Goal: Information Seeking & Learning: Understand process/instructions

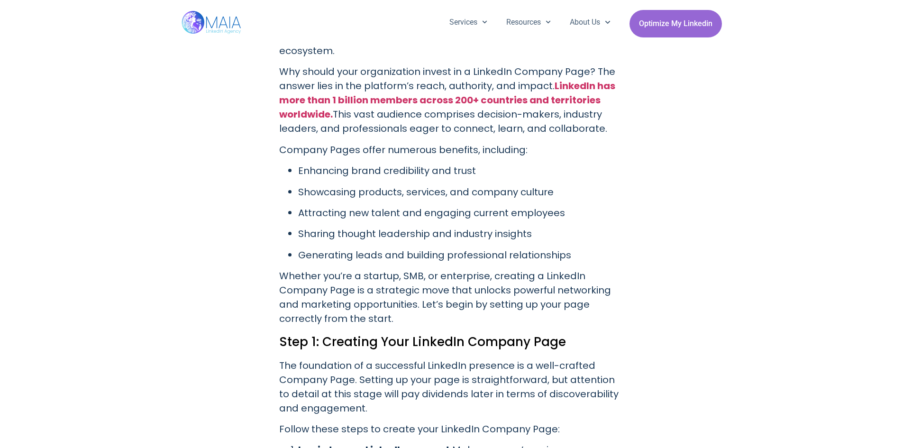
scroll to position [664, 0]
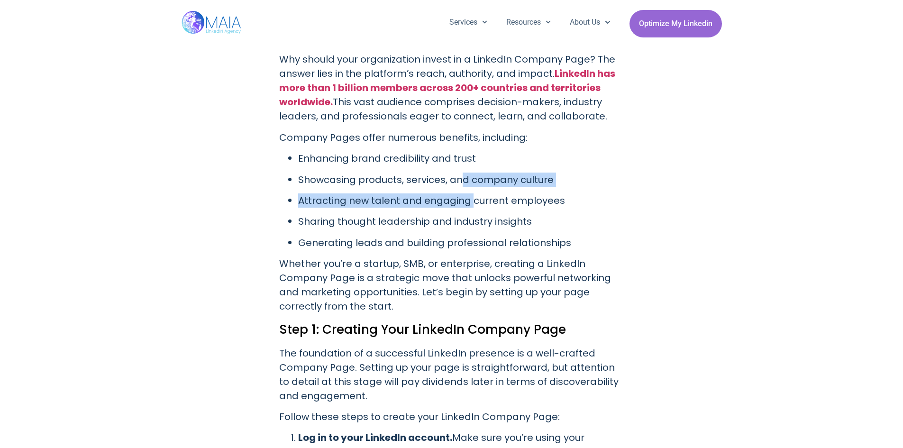
drag, startPoint x: 459, startPoint y: 162, endPoint x: 472, endPoint y: 192, distance: 32.9
click at [472, 192] on ul "Enhancing brand credibility and trust Showcasing products, services, and compan…" at bounding box center [451, 200] width 345 height 99
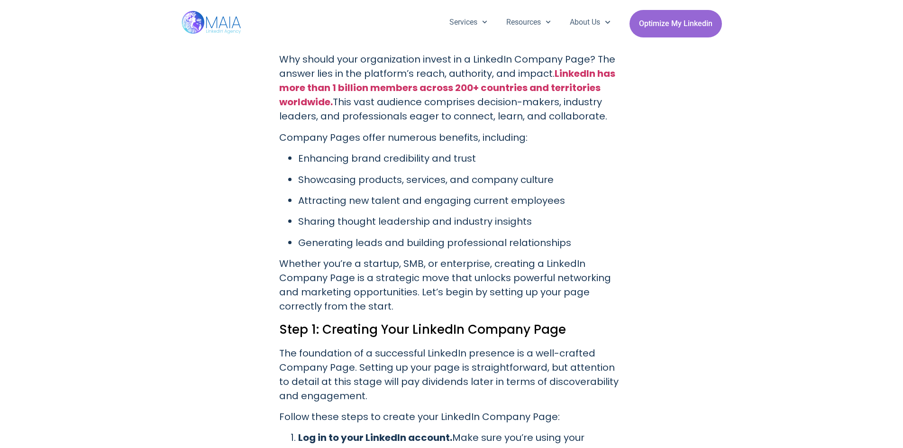
click at [484, 219] on ul "Enhancing brand credibility and trust Showcasing products, services, and compan…" at bounding box center [451, 200] width 345 height 99
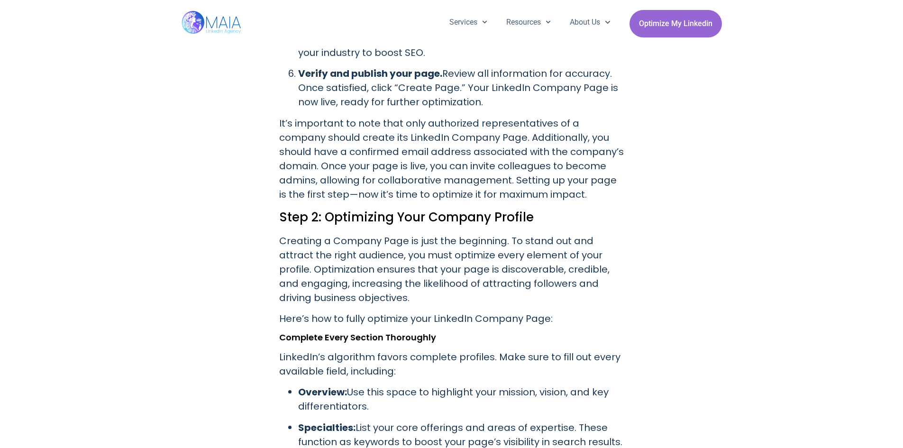
scroll to position [1469, 0]
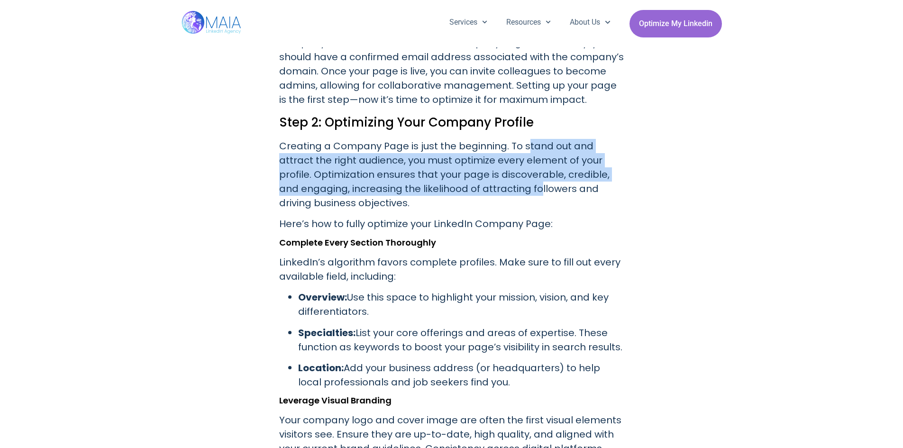
drag, startPoint x: 523, startPoint y: 144, endPoint x: 516, endPoint y: 185, distance: 42.3
click at [516, 185] on p "Creating a Company Page is just the beginning. To stand out and attract the rig…" at bounding box center [451, 174] width 345 height 71
click at [479, 185] on p "Creating a Company Page is just the beginning. To stand out and attract the rig…" at bounding box center [451, 174] width 345 height 71
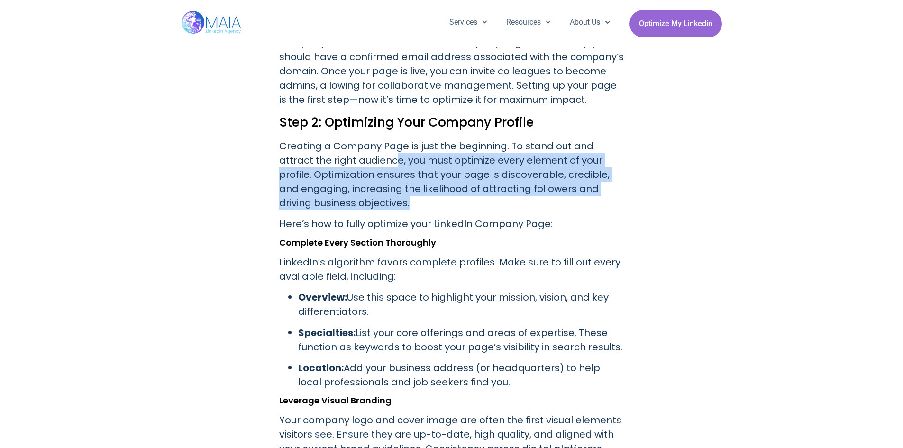
drag, startPoint x: 388, startPoint y: 175, endPoint x: 399, endPoint y: 194, distance: 21.6
click at [399, 194] on p "Creating a Company Page is just the beginning. To stand out and attract the rig…" at bounding box center [451, 174] width 345 height 71
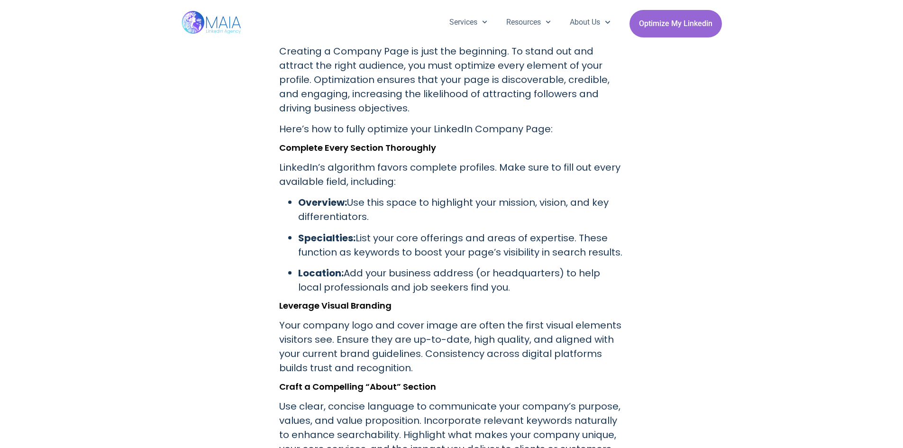
scroll to position [1612, 0]
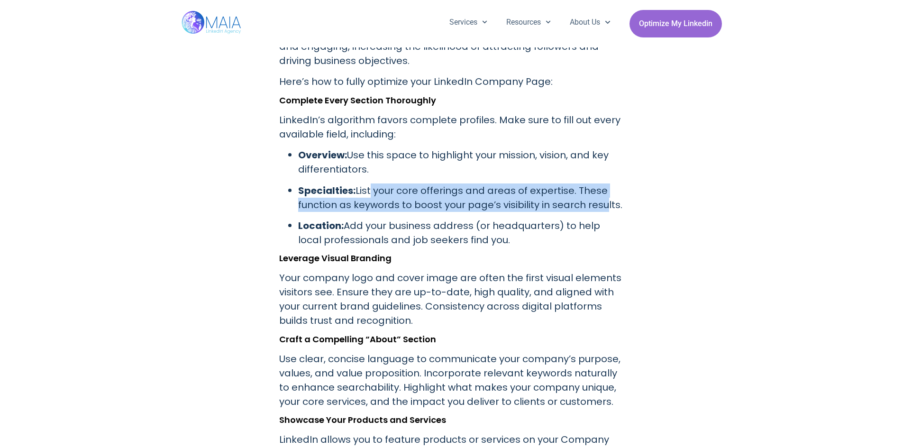
drag, startPoint x: 367, startPoint y: 177, endPoint x: 598, endPoint y: 191, distance: 231.8
click at [598, 191] on p "Specialties: List your core offerings and areas of expertise. These function as…" at bounding box center [461, 197] width 326 height 28
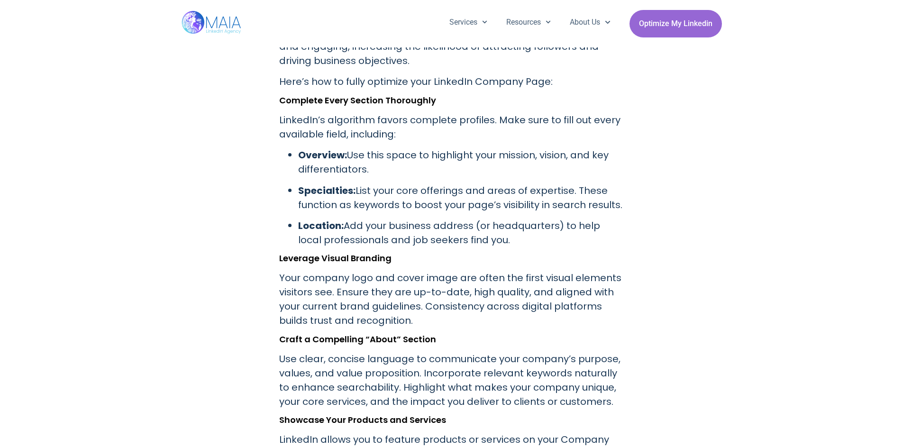
click at [515, 221] on p "Location: Add your business address (or headquarters) to help local professiona…" at bounding box center [461, 233] width 326 height 28
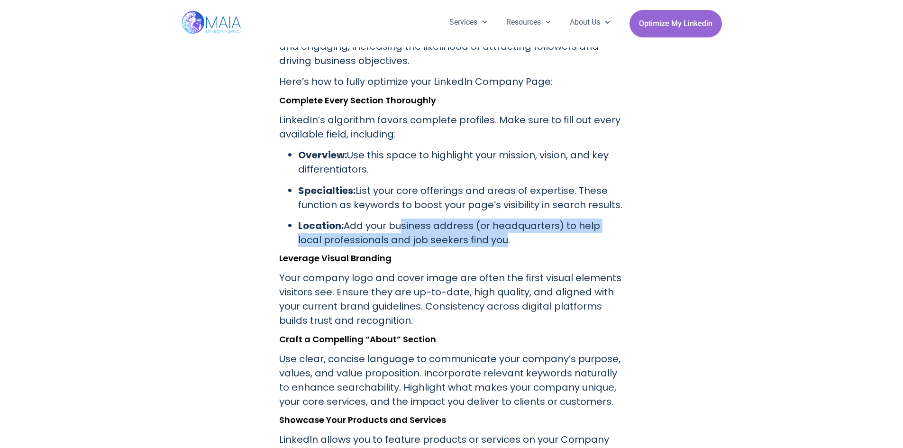
drag, startPoint x: 473, startPoint y: 224, endPoint x: 371, endPoint y: 213, distance: 102.1
click at [387, 219] on p "Location: Add your business address (or headquarters) to help local professiona…" at bounding box center [461, 233] width 326 height 28
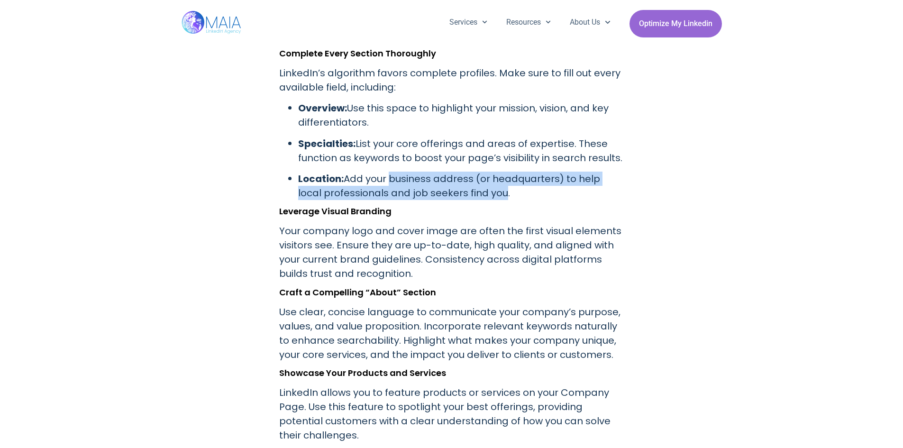
scroll to position [1659, 0]
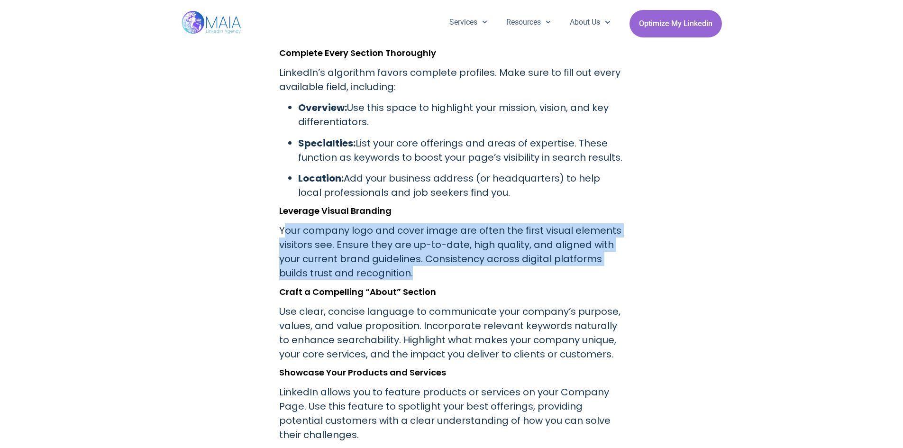
drag, startPoint x: 291, startPoint y: 222, endPoint x: 499, endPoint y: 263, distance: 212.6
click at [499, 263] on p "Your company logo and cover image are often the first visual elements visitors …" at bounding box center [451, 251] width 345 height 57
click at [445, 251] on p "Your company logo and cover image are often the first visual elements visitors …" at bounding box center [451, 251] width 345 height 57
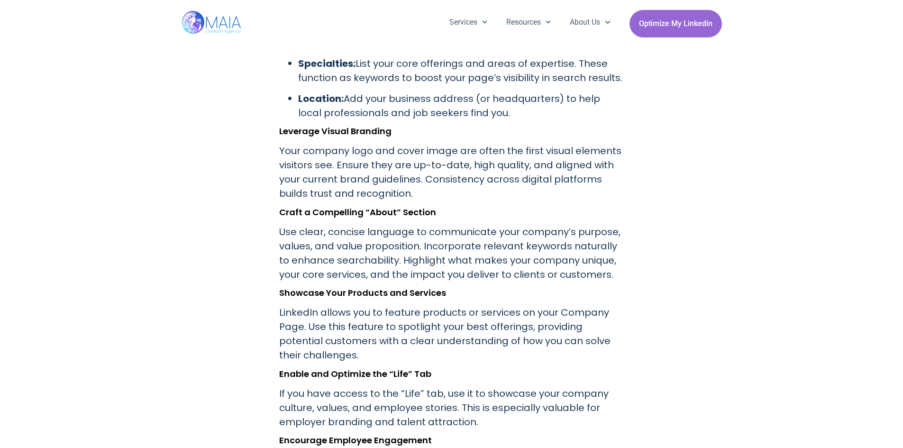
scroll to position [1754, 0]
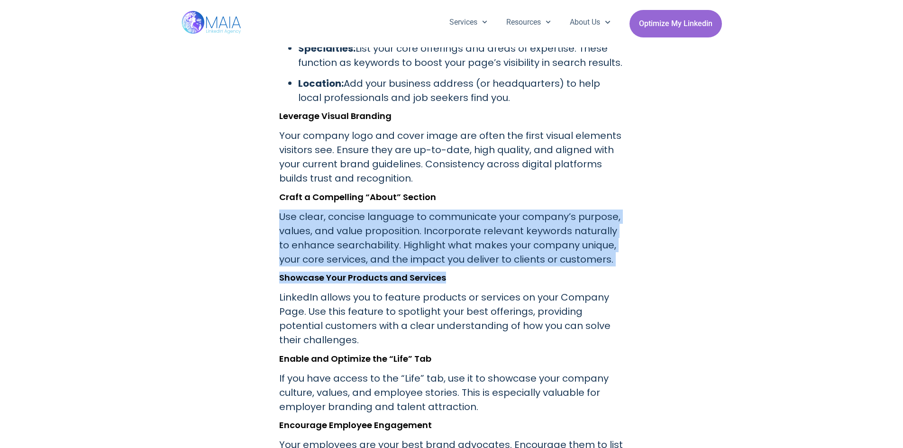
drag, startPoint x: 309, startPoint y: 208, endPoint x: 458, endPoint y: 262, distance: 158.2
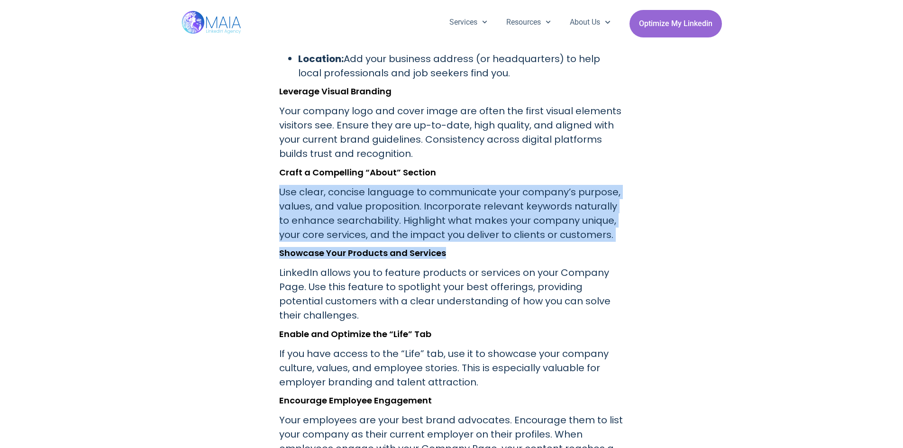
scroll to position [1801, 0]
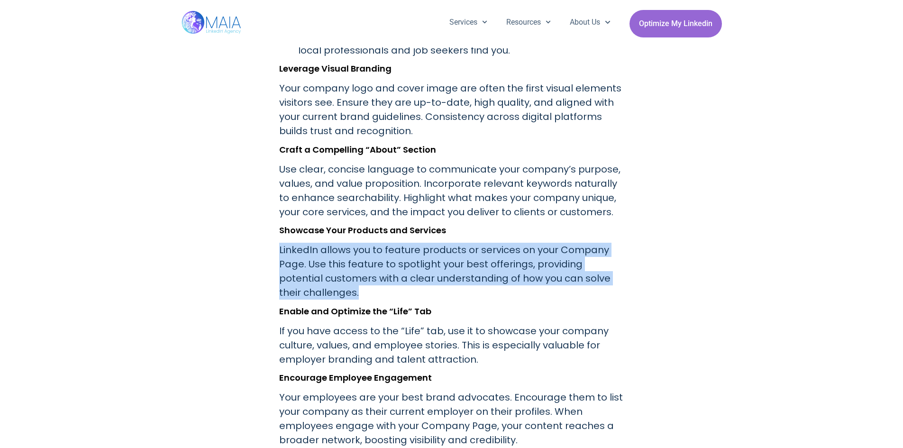
drag, startPoint x: 347, startPoint y: 278, endPoint x: 278, endPoint y: 228, distance: 85.6
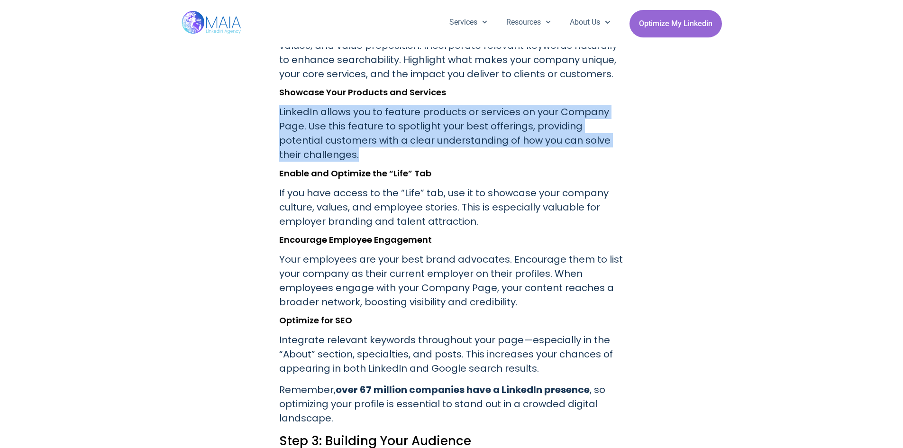
scroll to position [1943, 0]
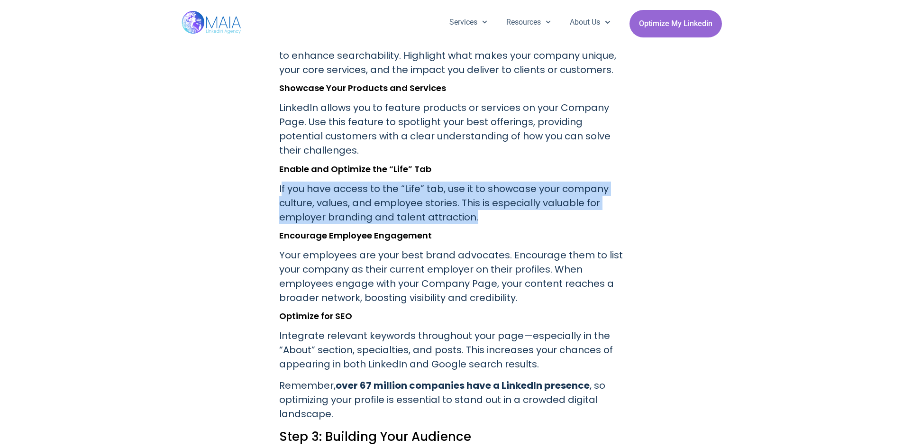
drag, startPoint x: 281, startPoint y: 178, endPoint x: 501, endPoint y: 205, distance: 221.1
click at [501, 205] on p "If you have access to the “Life” tab, use it to showcase your company culture, …" at bounding box center [451, 203] width 345 height 43
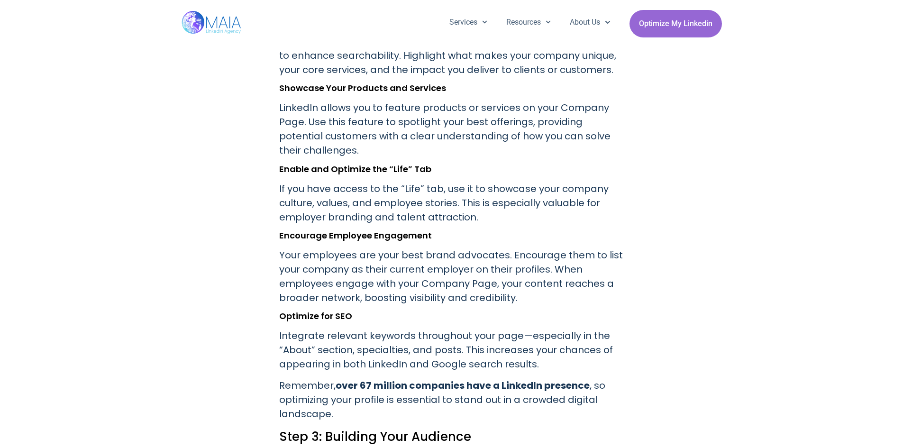
click at [387, 231] on h3 "Encourage Employee Engagement" at bounding box center [451, 235] width 345 height 9
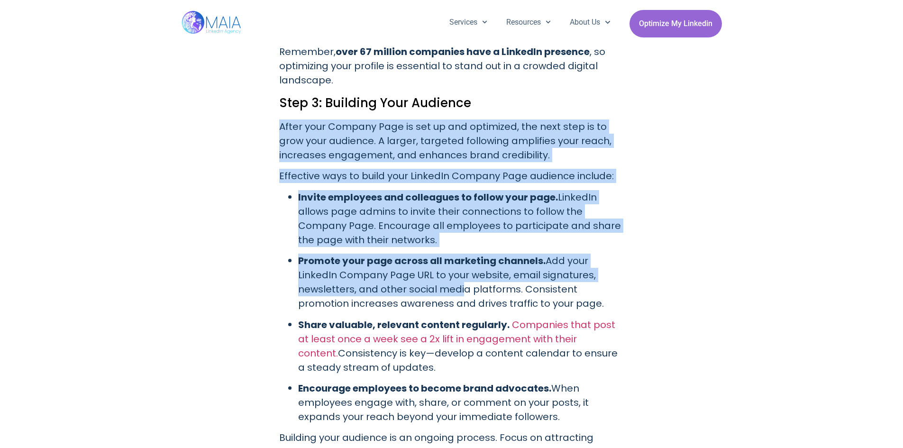
scroll to position [2180, 0]
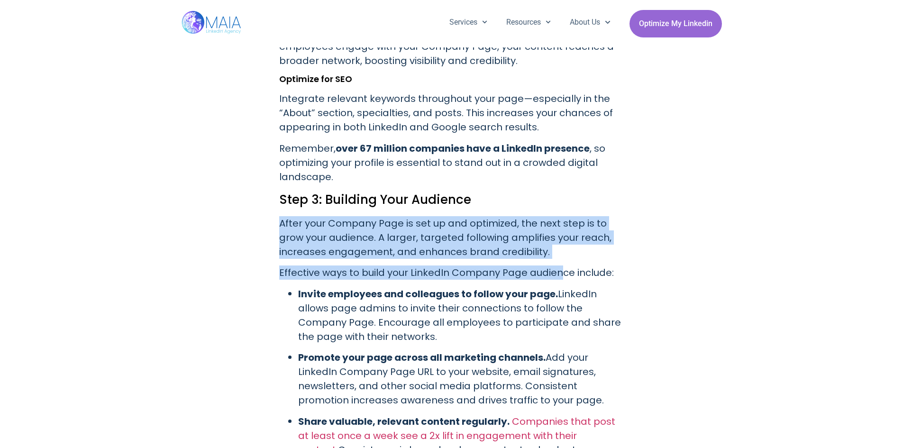
drag, startPoint x: 282, startPoint y: 160, endPoint x: 561, endPoint y: 247, distance: 292.8
click at [561, 247] on div "Establishing a strong presence on LinkedIn is crucial for businesses aiming to …" at bounding box center [451, 191] width 345 height 4036
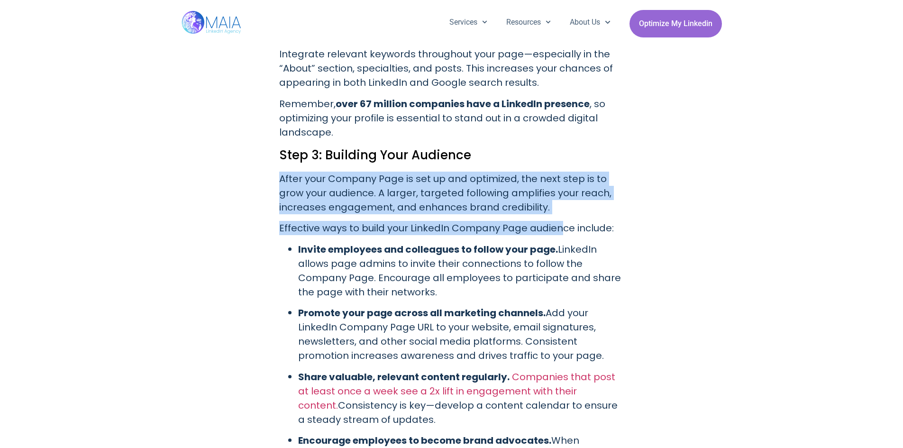
scroll to position [2275, 0]
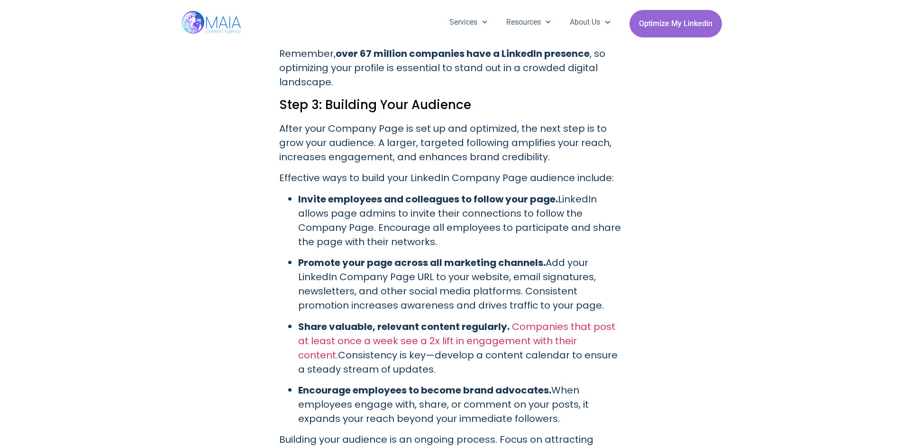
click at [499, 277] on p "Promote your page across all marketing channels. Add your LinkedIn Company Page…" at bounding box center [461, 283] width 326 height 57
drag, startPoint x: 560, startPoint y: 287, endPoint x: 303, endPoint y: 256, distance: 258.8
click at [303, 256] on p "Promote your page across all marketing channels. Add your LinkedIn Company Page…" at bounding box center [461, 283] width 326 height 57
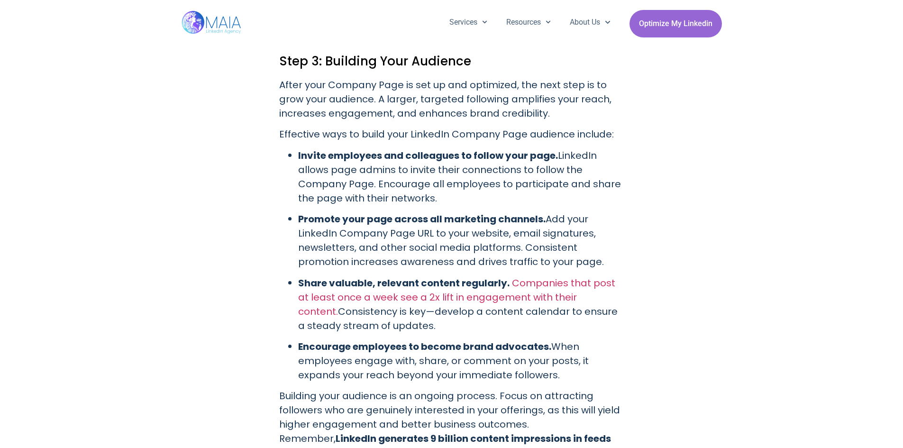
scroll to position [2370, 0]
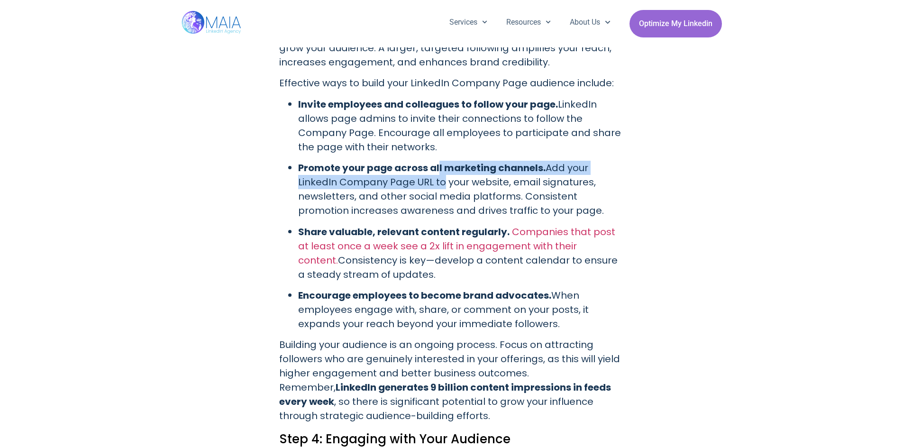
drag, startPoint x: 436, startPoint y: 160, endPoint x: 437, endPoint y: 166, distance: 6.3
click at [437, 166] on p "Promote your page across all marketing channels. Add your LinkedIn Company Page…" at bounding box center [461, 189] width 326 height 57
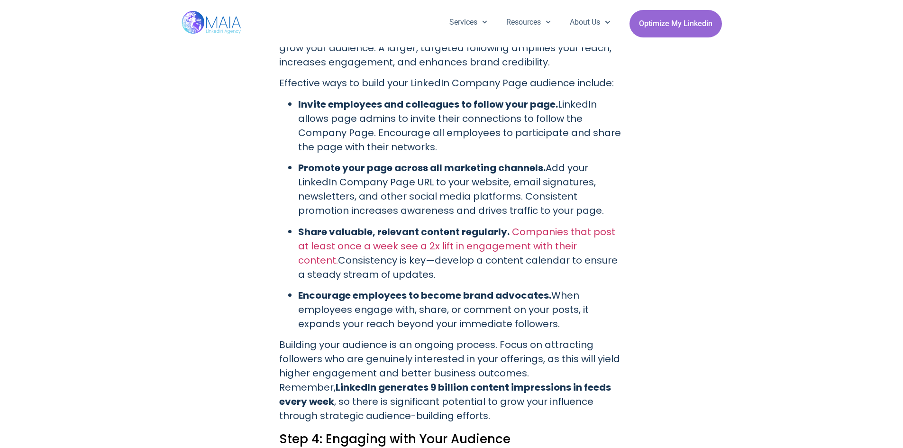
click at [483, 195] on p "Promote your page across all marketing channels. Add your LinkedIn Company Page…" at bounding box center [461, 189] width 326 height 57
drag, startPoint x: 548, startPoint y: 196, endPoint x: 286, endPoint y: 184, distance: 261.9
click at [286, 184] on ul "Invite employees and colleagues to follow your page. LinkedIn allows page admin…" at bounding box center [451, 214] width 345 height 234
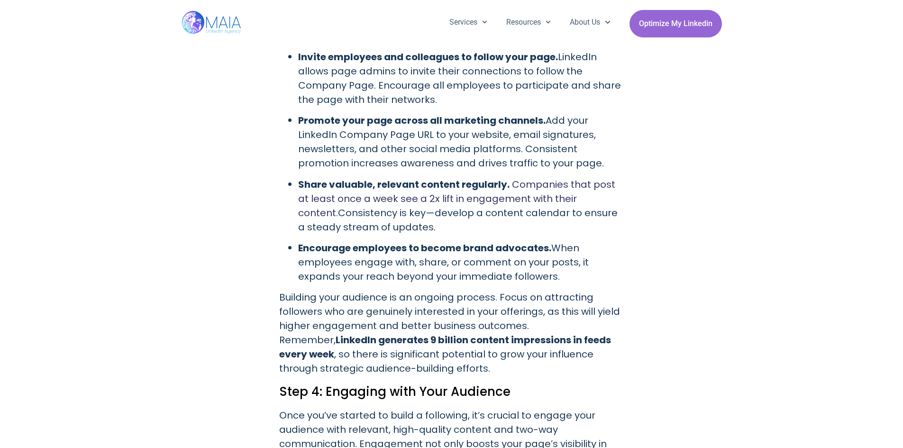
drag, startPoint x: 411, startPoint y: 210, endPoint x: 298, endPoint y: 185, distance: 116.0
click at [298, 185] on p "Share valuable, relevant content regularly. Companies that post at least once a…" at bounding box center [461, 205] width 326 height 57
click at [407, 190] on link "Companies that post at least once a week see a 2x lift in engagement with their…" at bounding box center [456, 199] width 317 height 42
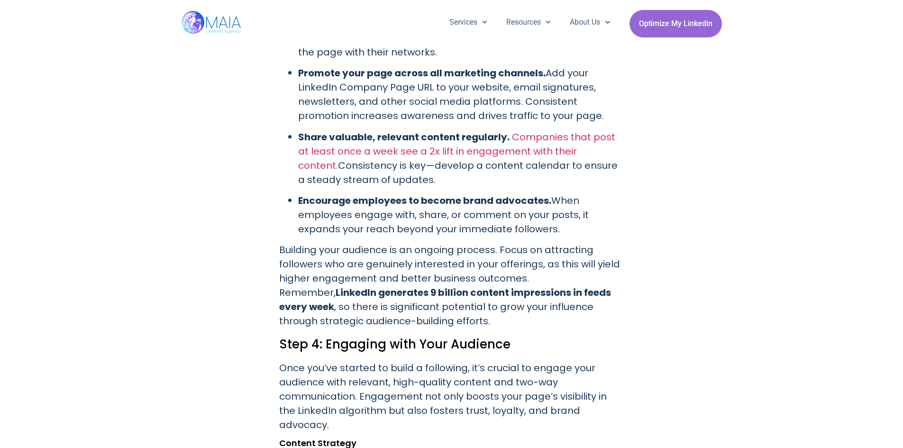
scroll to position [2512, 0]
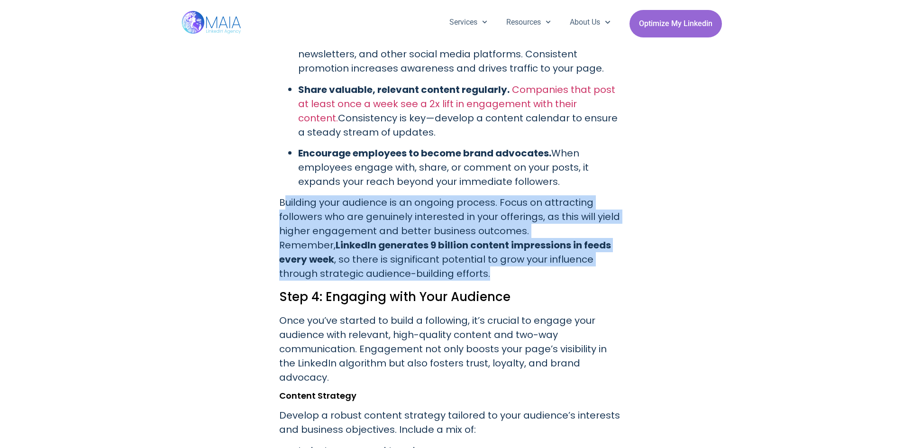
drag, startPoint x: 282, startPoint y: 182, endPoint x: 544, endPoint y: 260, distance: 273.5
click at [544, 260] on p "Building your audience is an ongoing process. Focus on attracting followers who…" at bounding box center [451, 237] width 345 height 85
click at [367, 205] on p "Building your audience is an ongoing process. Focus on attracting followers who…" at bounding box center [451, 237] width 345 height 85
drag, startPoint x: 278, startPoint y: 183, endPoint x: 392, endPoint y: 263, distance: 138.9
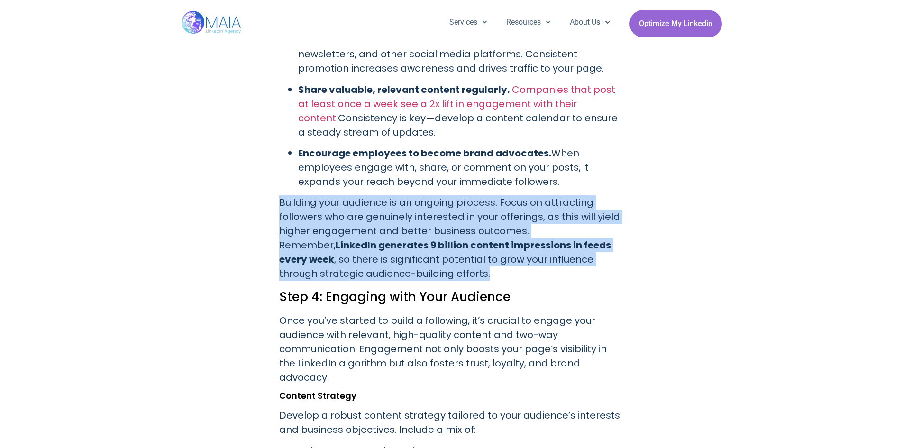
click at [337, 215] on p "Building your audience is an ongoing process. Focus on attracting followers who…" at bounding box center [451, 237] width 345 height 85
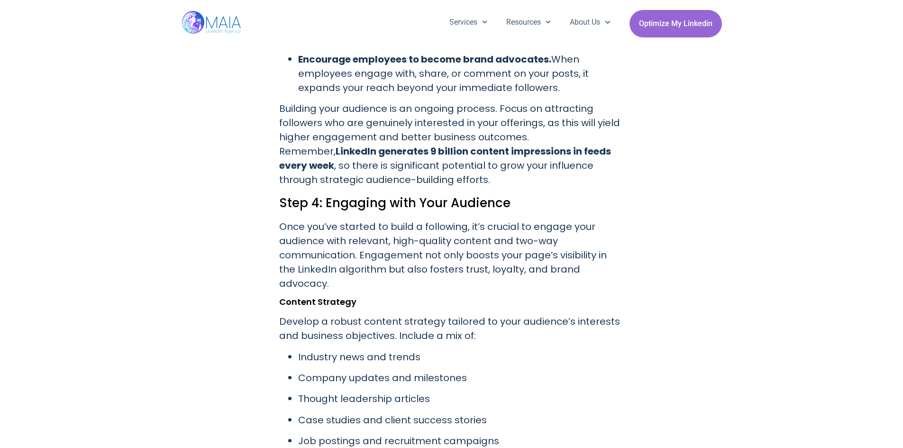
scroll to position [2607, 0]
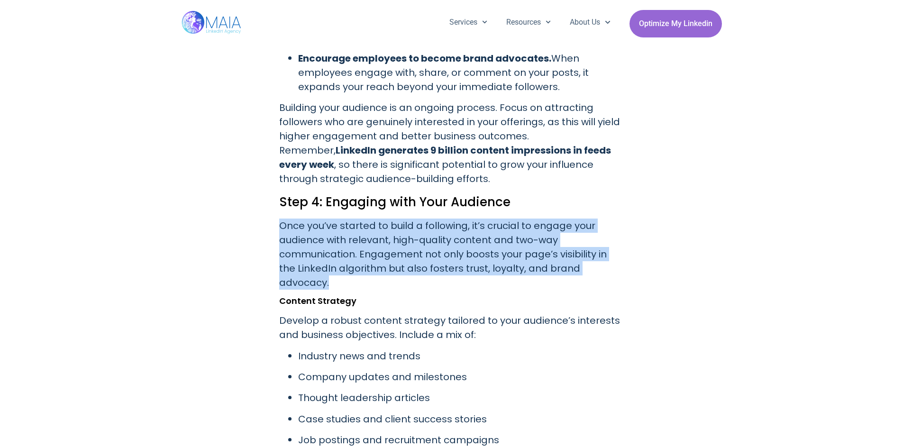
drag, startPoint x: 282, startPoint y: 210, endPoint x: 648, endPoint y: 254, distance: 369.5
click at [346, 246] on p "Once you’ve started to build a following, it’s crucial to engage your audience …" at bounding box center [451, 254] width 345 height 71
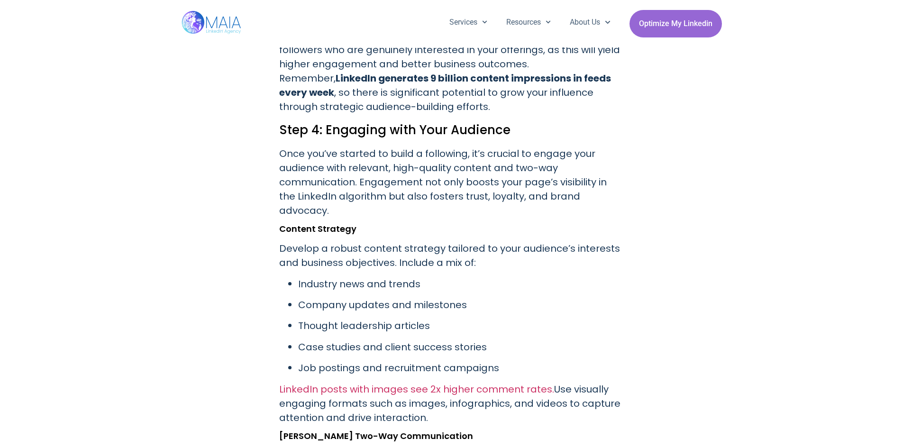
scroll to position [2702, 0]
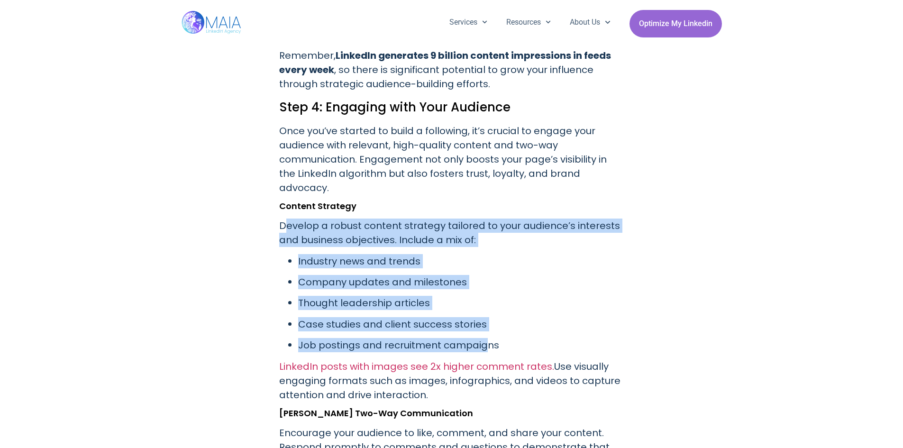
drag, startPoint x: 282, startPoint y: 198, endPoint x: 484, endPoint y: 313, distance: 232.5
click at [456, 254] on p "Industry news and trends" at bounding box center [461, 261] width 326 height 14
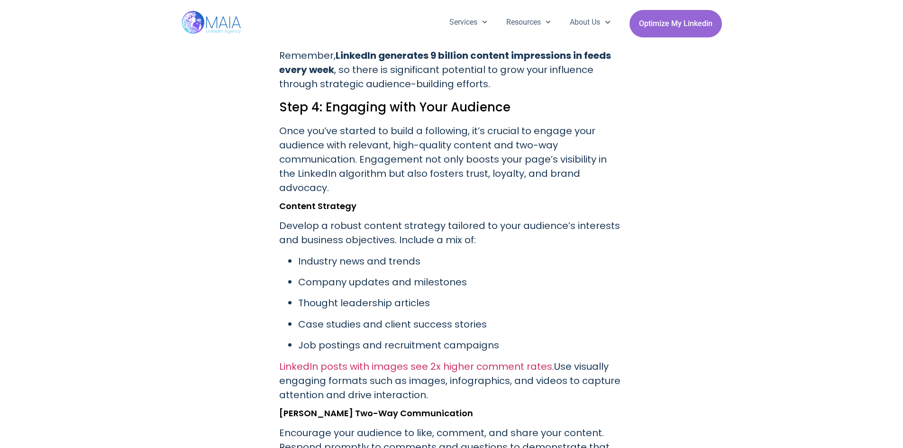
scroll to position [2844, 0]
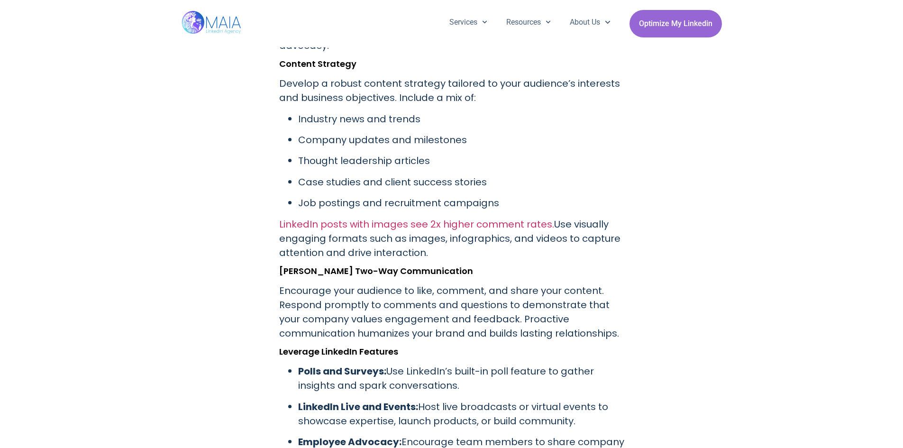
drag, startPoint x: 274, startPoint y: 190, endPoint x: 453, endPoint y: 228, distance: 182.8
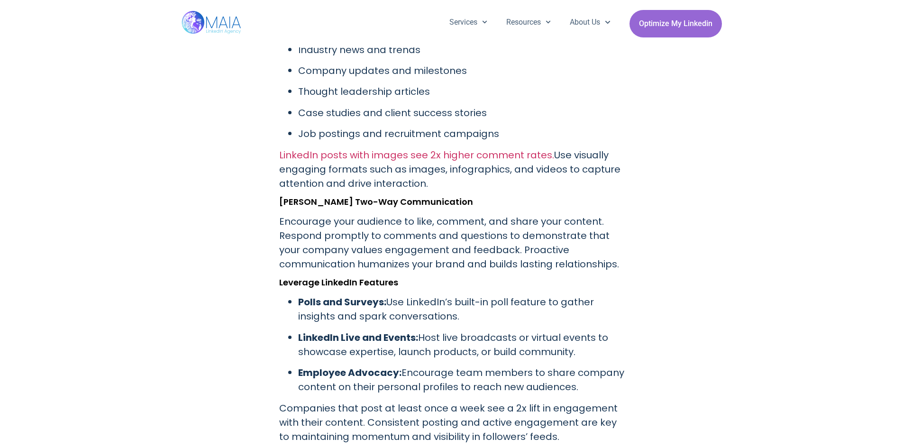
scroll to position [2939, 0]
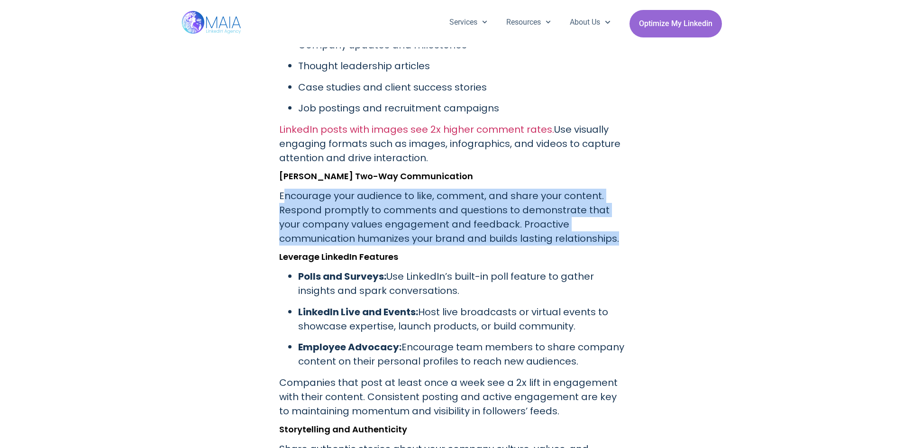
drag, startPoint x: 283, startPoint y: 162, endPoint x: 659, endPoint y: 216, distance: 379.7
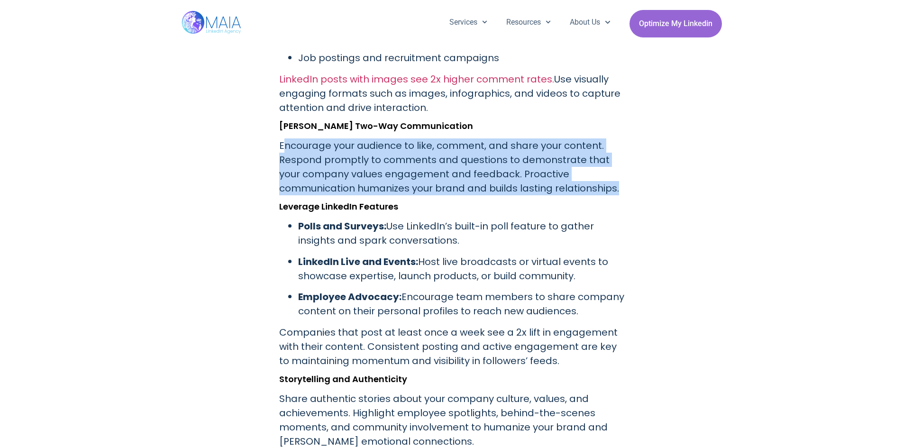
scroll to position [3034, 0]
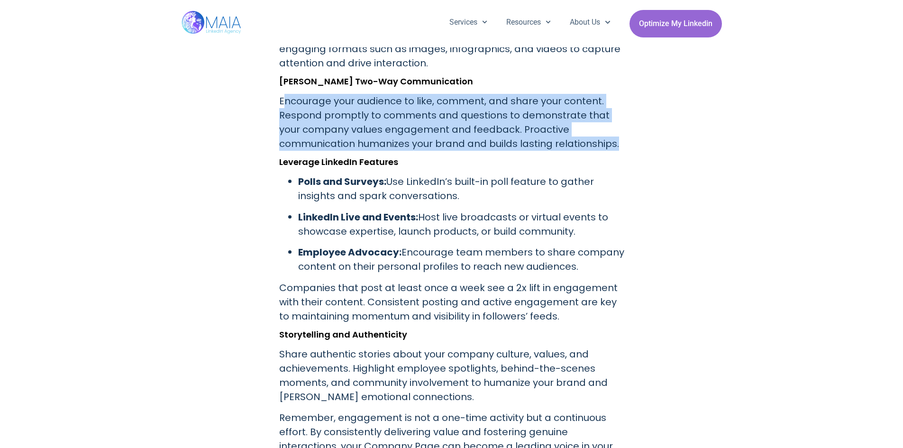
drag, startPoint x: 303, startPoint y: 153, endPoint x: 638, endPoint y: 236, distance: 345.2
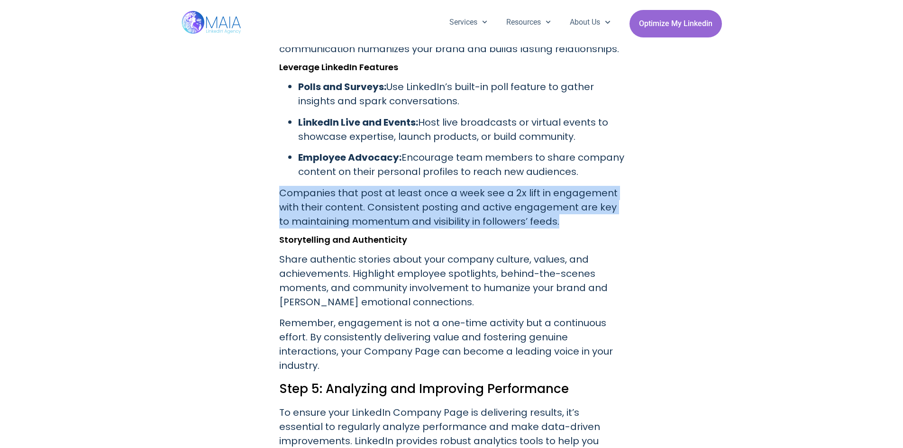
drag, startPoint x: 279, startPoint y: 160, endPoint x: 579, endPoint y: 199, distance: 302.5
click at [579, 199] on p "Companies that post at least once a week see a 2x lift in engagement with their…" at bounding box center [451, 207] width 345 height 43
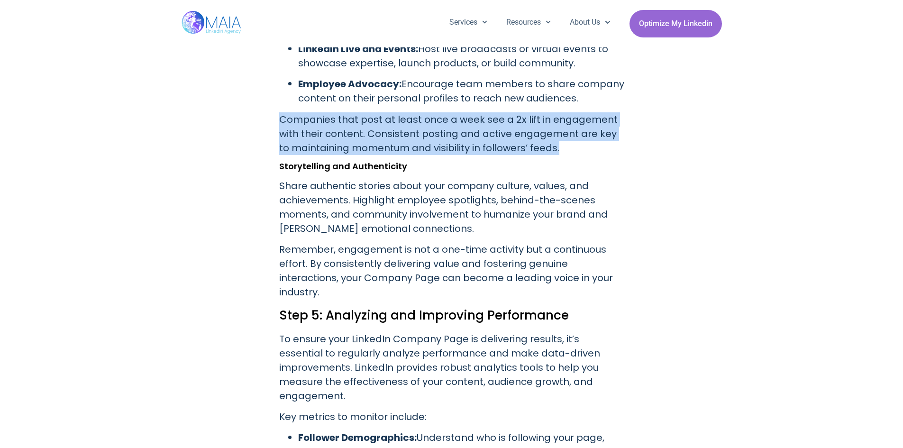
scroll to position [3223, 0]
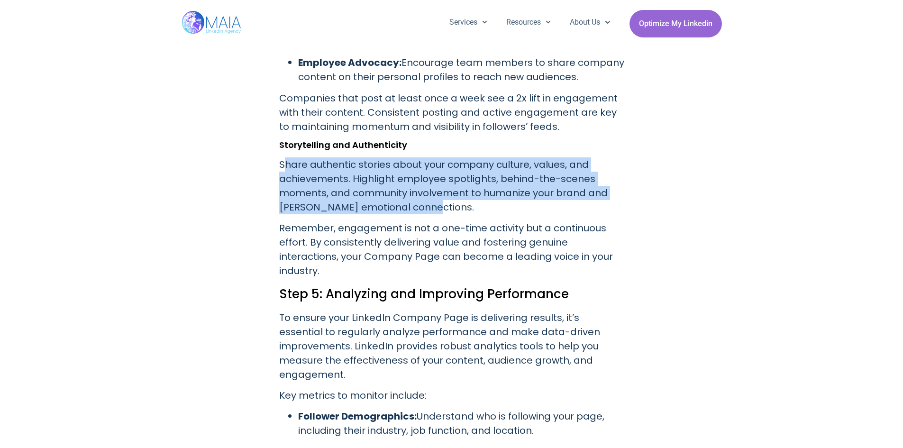
drag, startPoint x: 283, startPoint y: 138, endPoint x: 445, endPoint y: 179, distance: 166.1
click at [445, 179] on p "Share authentic stories about your company culture, values, and achievements. H…" at bounding box center [451, 185] width 345 height 57
click at [444, 179] on p "Share authentic stories about your company culture, values, and achievements. H…" at bounding box center [451, 185] width 345 height 57
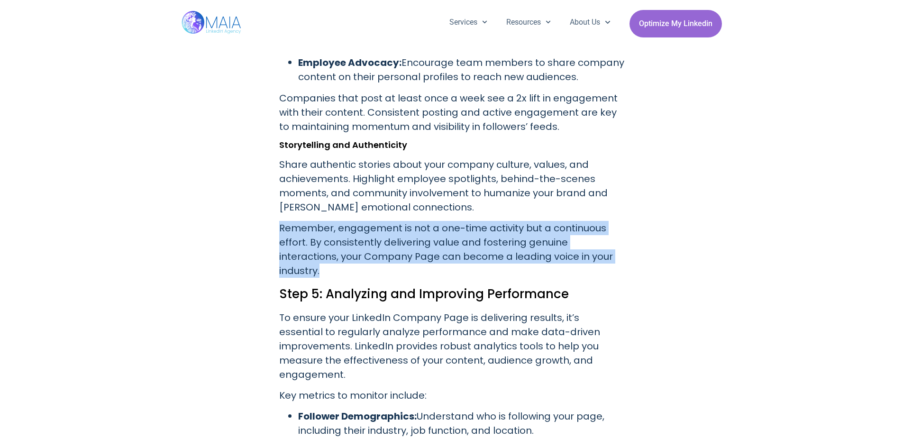
drag, startPoint x: 369, startPoint y: 243, endPoint x: 279, endPoint y: 199, distance: 100.3
click at [279, 221] on p "Remember, engagement is not a one-time activity but a continuous effort. By con…" at bounding box center [451, 249] width 345 height 57
click at [406, 221] on p "Remember, engagement is not a one-time activity but a continuous effort. By con…" at bounding box center [451, 249] width 345 height 57
drag, startPoint x: 337, startPoint y: 238, endPoint x: 277, endPoint y: 195, distance: 74.1
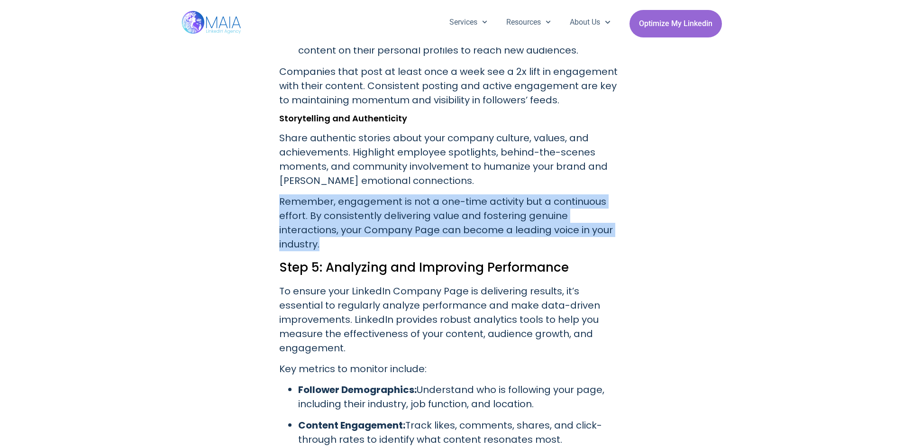
scroll to position [3271, 0]
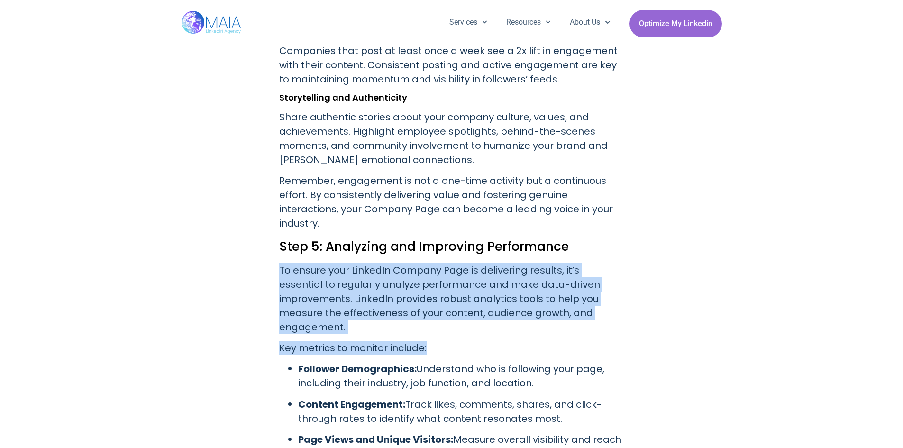
drag, startPoint x: 278, startPoint y: 241, endPoint x: 440, endPoint y: 303, distance: 173.0
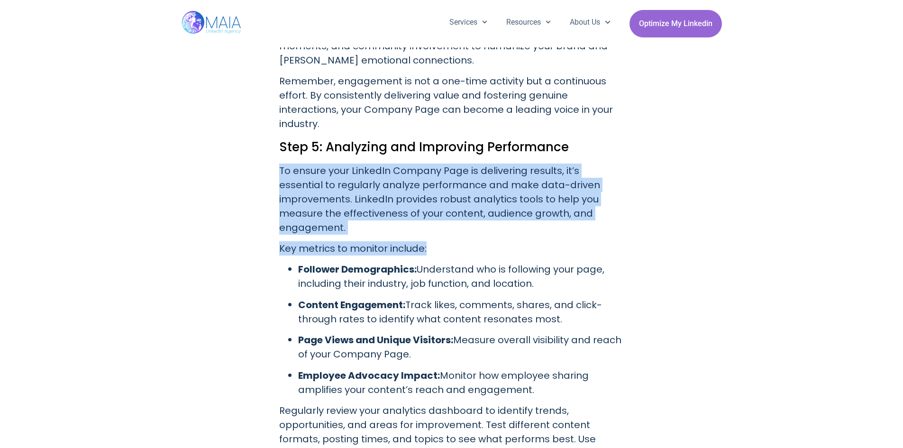
scroll to position [3413, 0]
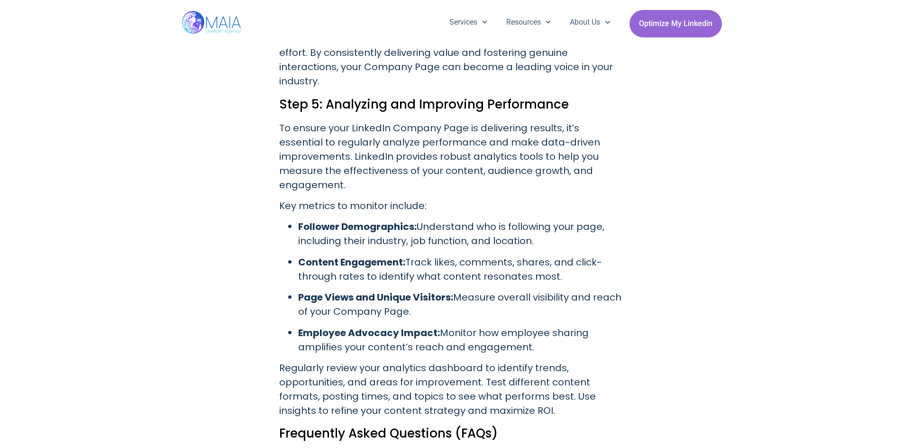
click at [354, 219] on p "Follower Demographics: Understand who is following your page, including their i…" at bounding box center [461, 233] width 326 height 28
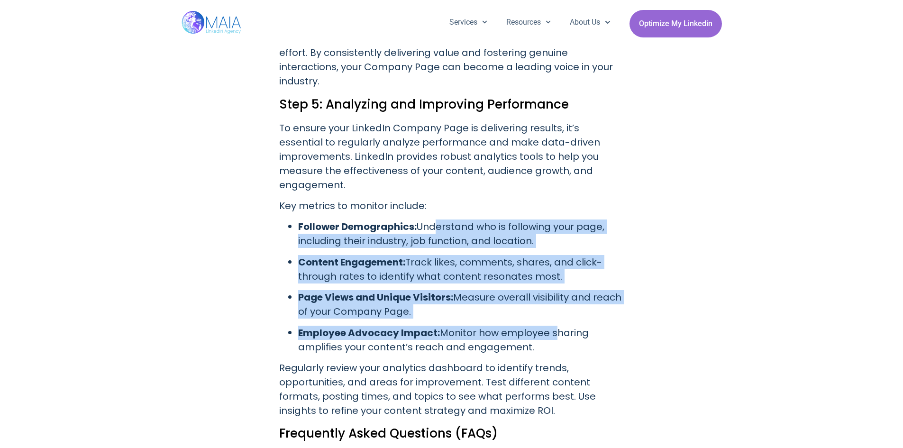
drag, startPoint x: 429, startPoint y: 182, endPoint x: 552, endPoint y: 286, distance: 160.8
click at [552, 286] on ul "Follower Demographics: Understand who is following your page, including their i…" at bounding box center [451, 286] width 345 height 134
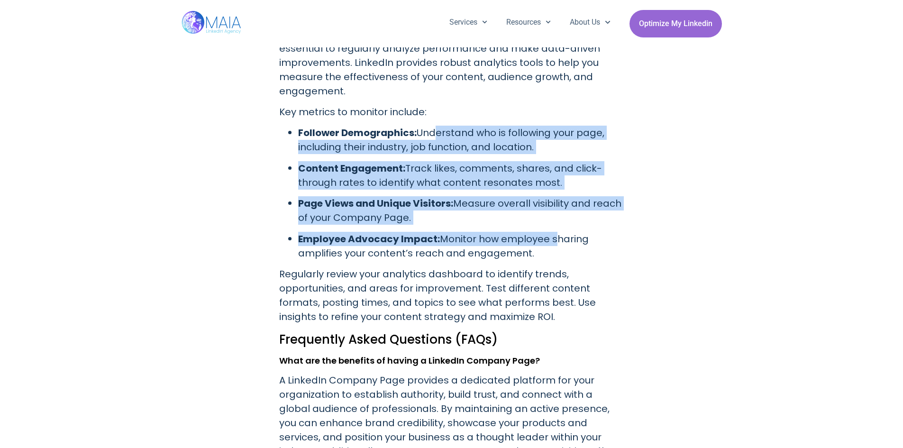
scroll to position [3507, 0]
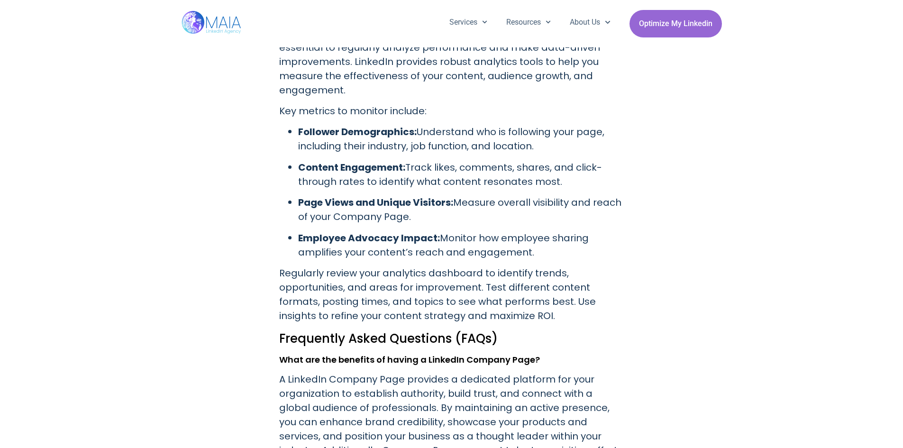
click at [368, 231] on p "Employee Advocacy Impact: Monitor how employee sharing amplifies your content’s…" at bounding box center [461, 245] width 326 height 28
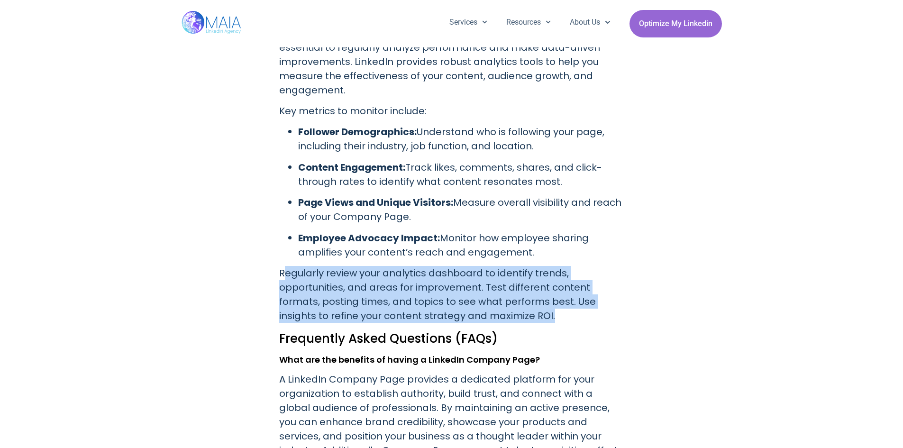
drag, startPoint x: 285, startPoint y: 232, endPoint x: 569, endPoint y: 267, distance: 286.1
click at [569, 267] on p "Regularly review your analytics dashboard to identify trends, opportunities, an…" at bounding box center [451, 294] width 345 height 57
click at [490, 266] on p "Regularly review your analytics dashboard to identify trends, opportunities, an…" at bounding box center [451, 294] width 345 height 57
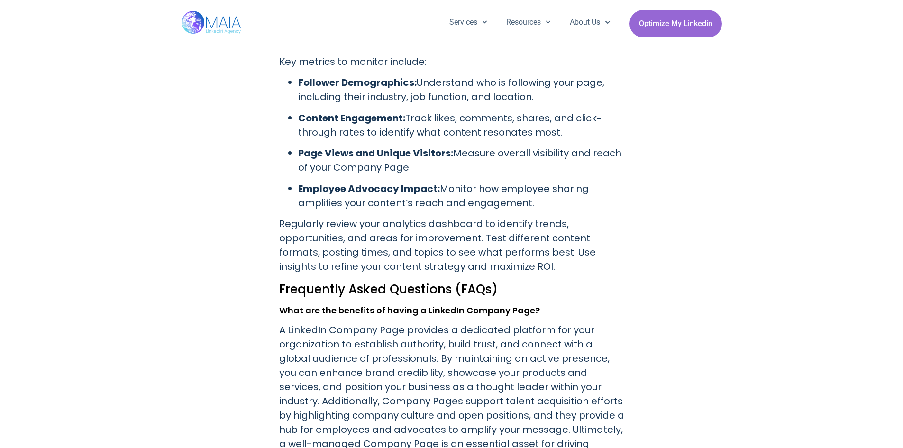
scroll to position [3602, 0]
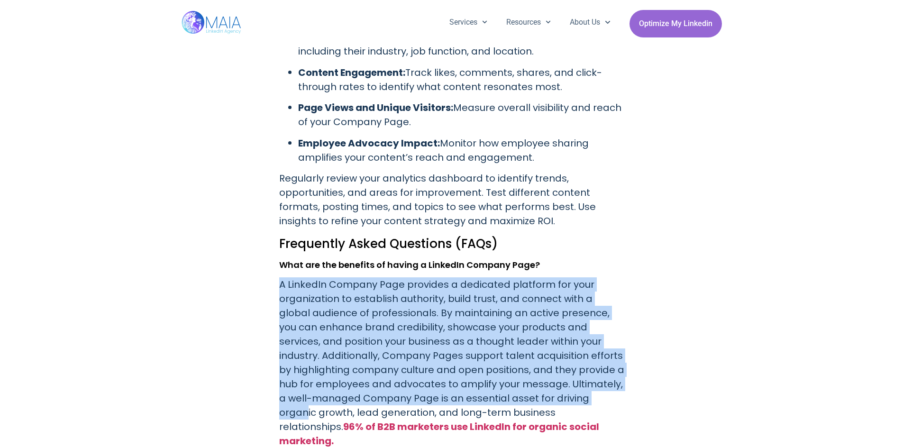
drag, startPoint x: 273, startPoint y: 241, endPoint x: 615, endPoint y: 351, distance: 360.0
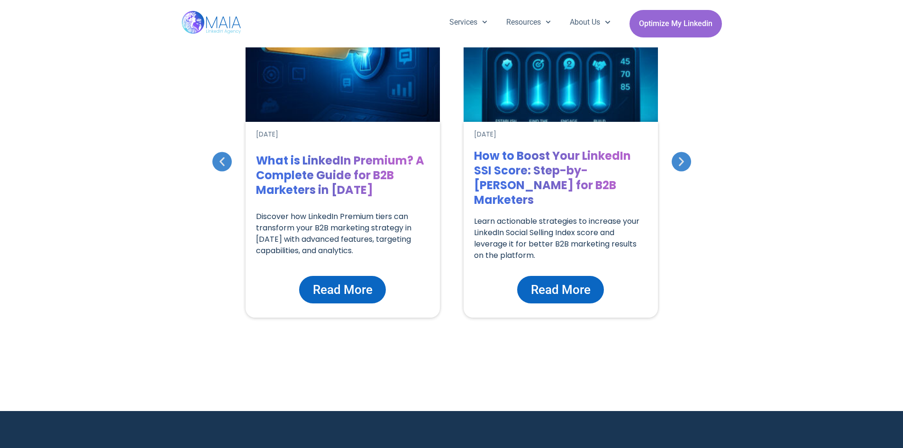
scroll to position [4455, 0]
